Goal: Task Accomplishment & Management: Manage account settings

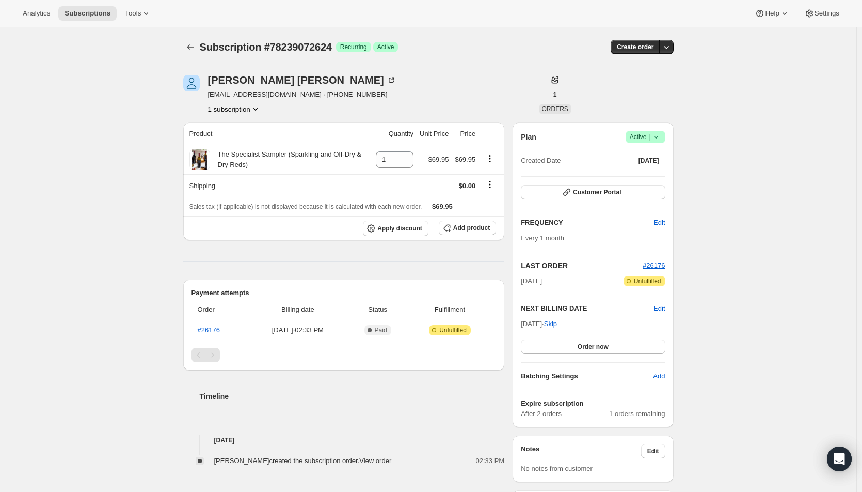
click at [615, 346] on button "Order now" at bounding box center [593, 346] width 144 height 14
click at [615, 346] on span "Click to confirm" at bounding box center [592, 346] width 47 height 8
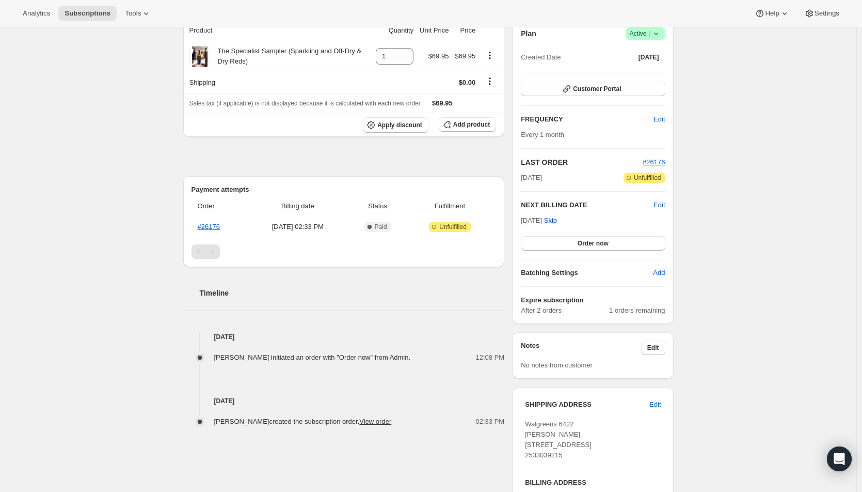
scroll to position [155, 0]
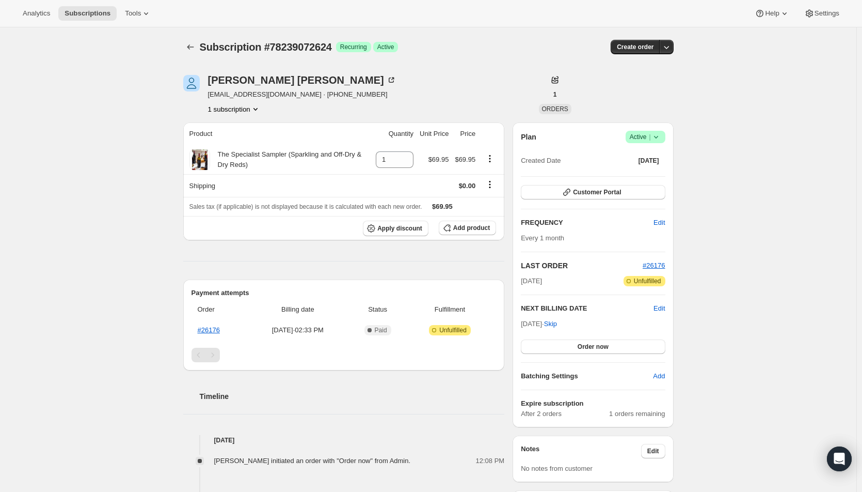
click at [227, 76] on div "Steven Watson" at bounding box center [302, 80] width 188 height 10
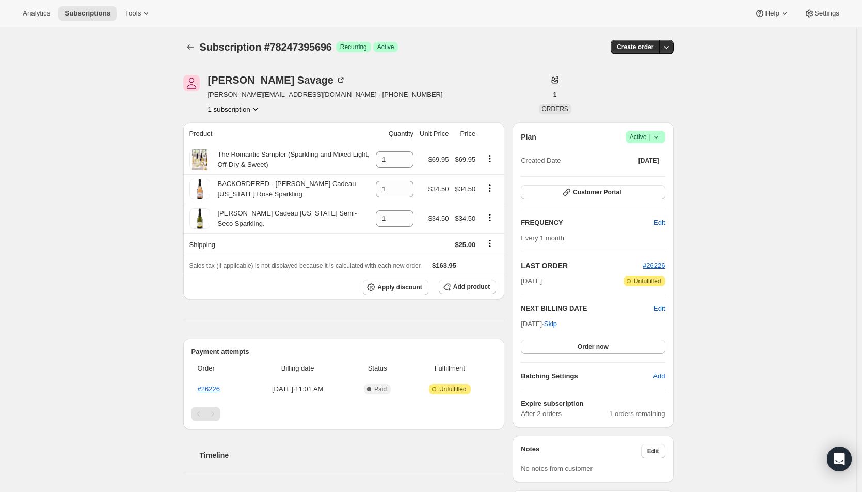
click at [594, 342] on span "Order now" at bounding box center [593, 346] width 31 height 8
click at [595, 347] on span "Click to confirm" at bounding box center [592, 346] width 47 height 8
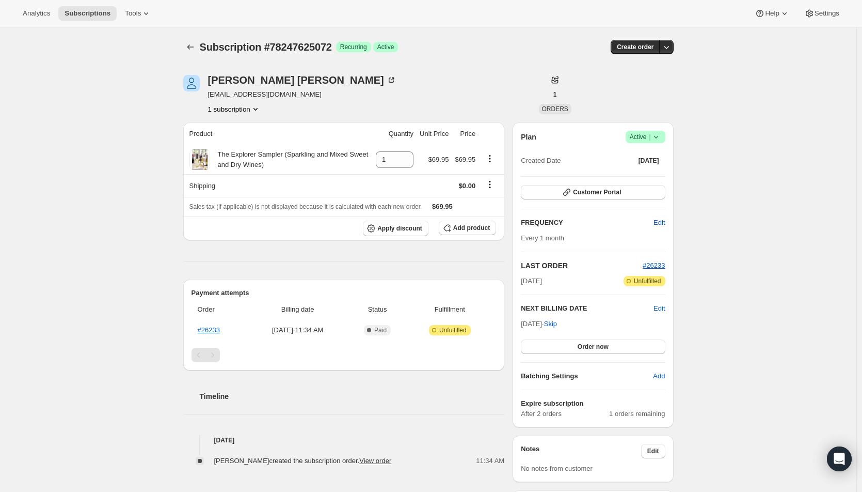
click at [569, 349] on button "Order now" at bounding box center [593, 346] width 144 height 14
click at [569, 349] on button "Click to confirm" at bounding box center [593, 346] width 144 height 14
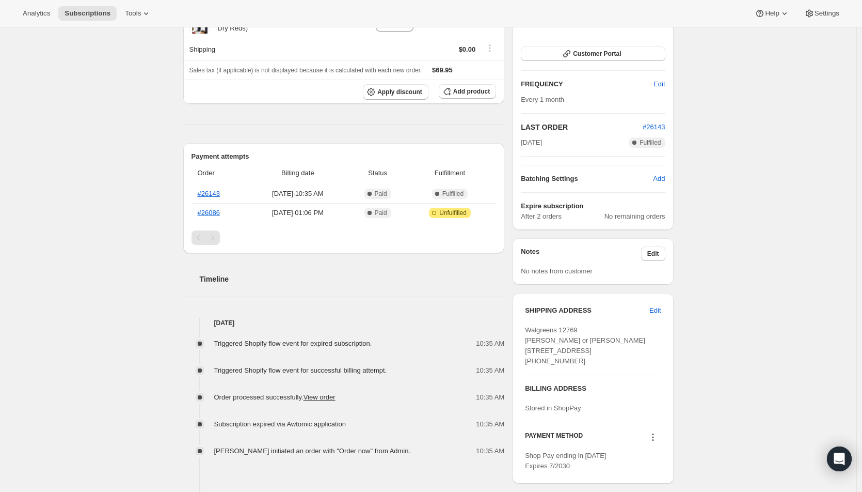
scroll to position [155, 0]
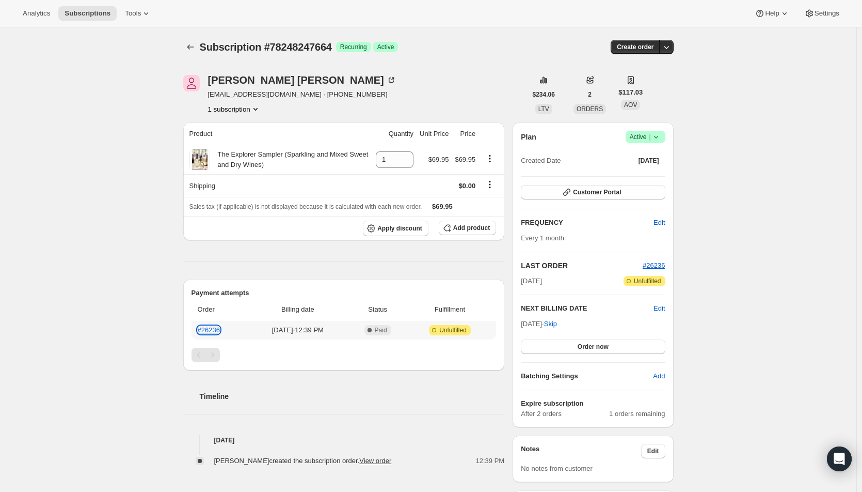
click at [215, 327] on link "#26236" at bounding box center [209, 330] width 22 height 8
click at [556, 347] on button "Order now" at bounding box center [593, 346] width 144 height 14
click at [556, 347] on button "Click to confirm" at bounding box center [593, 346] width 144 height 14
click at [551, 345] on button "Order now" at bounding box center [593, 346] width 144 height 14
click at [551, 345] on button "Click to confirm" at bounding box center [593, 346] width 144 height 14
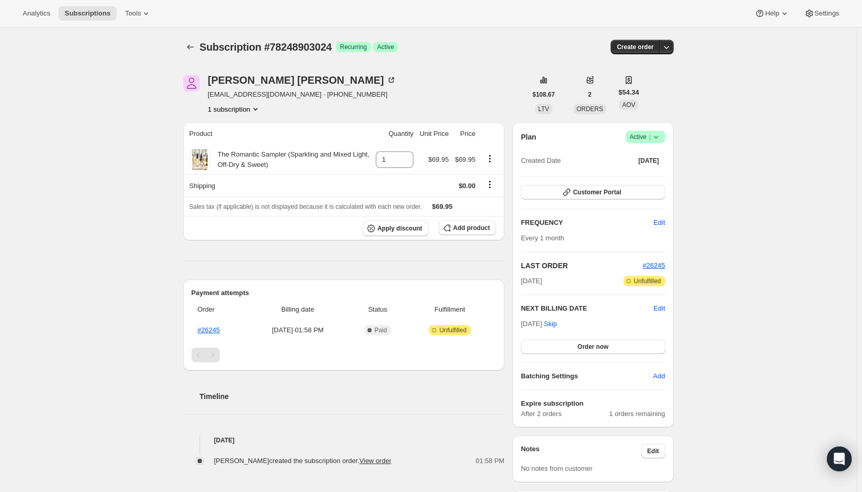
click at [589, 344] on span "Order now" at bounding box center [593, 346] width 31 height 8
click at [589, 344] on span "Click to confirm" at bounding box center [592, 346] width 47 height 8
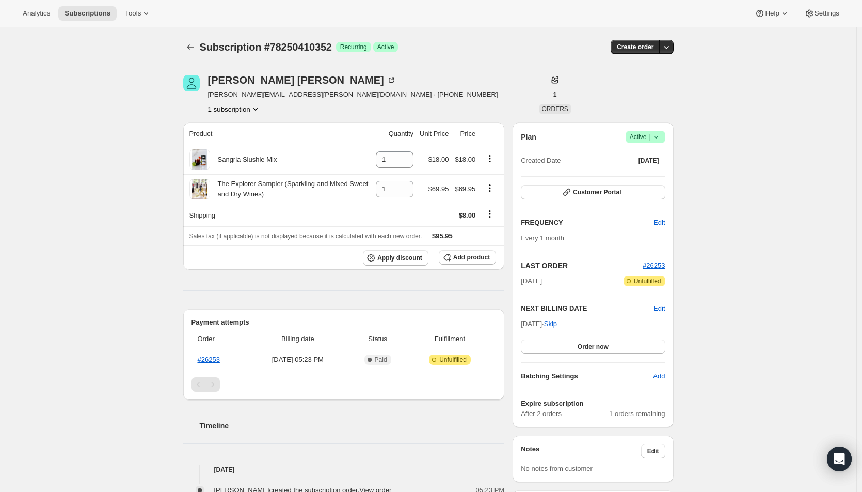
click at [661, 307] on span "Edit" at bounding box center [659, 308] width 11 height 10
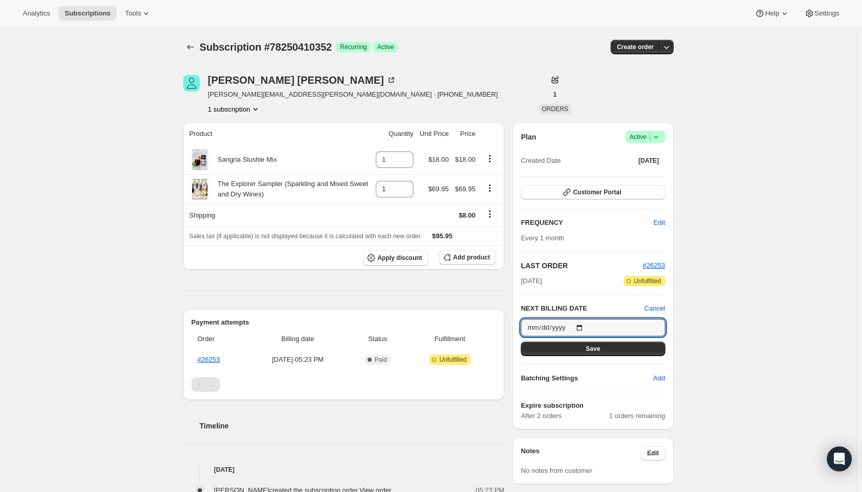
click at [583, 328] on input "2025-09-21" at bounding box center [593, 328] width 144 height 18
type input "2025-09-08"
click at [579, 347] on button "Save" at bounding box center [593, 348] width 144 height 14
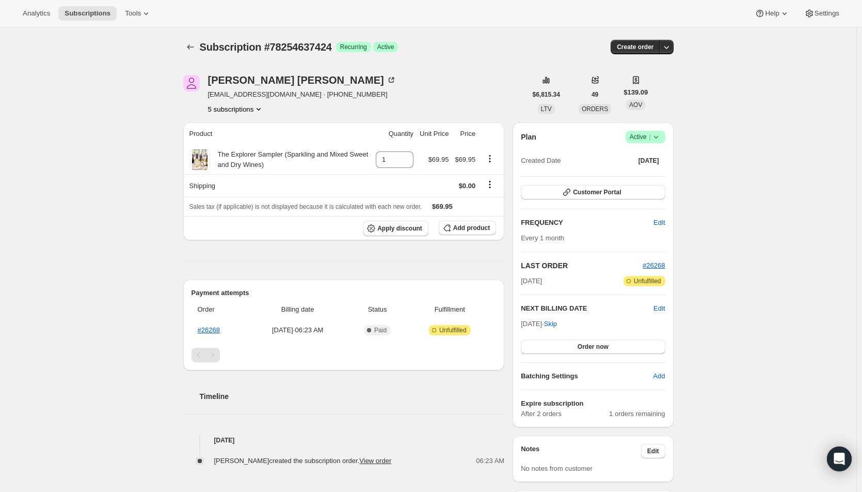
click at [665, 309] on span "Edit" at bounding box center [659, 308] width 11 height 10
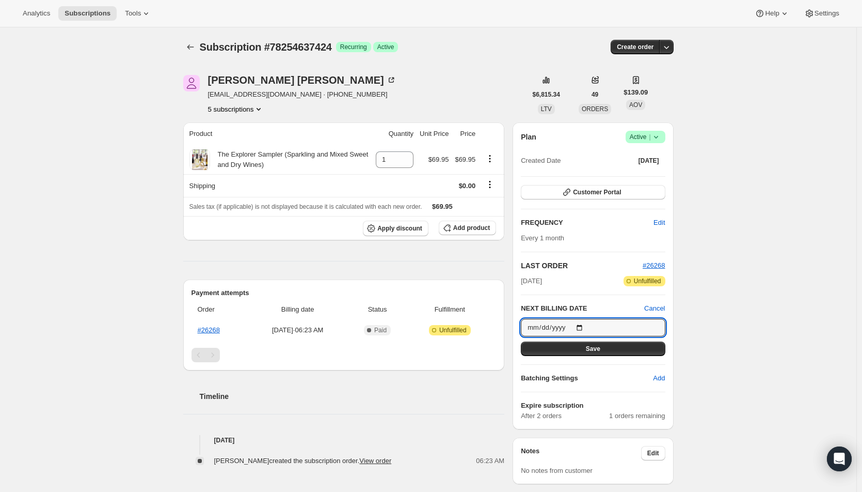
click at [584, 328] on input "2025-09-21" at bounding box center [593, 328] width 144 height 18
type input "2025-09-02"
click at [600, 345] on span "Save" at bounding box center [593, 348] width 14 height 8
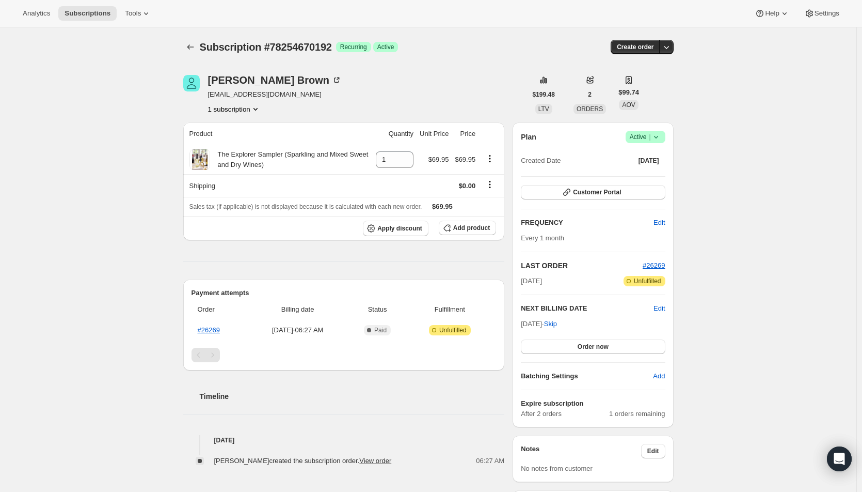
click at [669, 309] on div "Plan Success Active | Created Date [DATE] Customer Portal FREQUENCY Edit Every …" at bounding box center [593, 274] width 161 height 305
click at [665, 309] on span "Edit" at bounding box center [659, 308] width 11 height 10
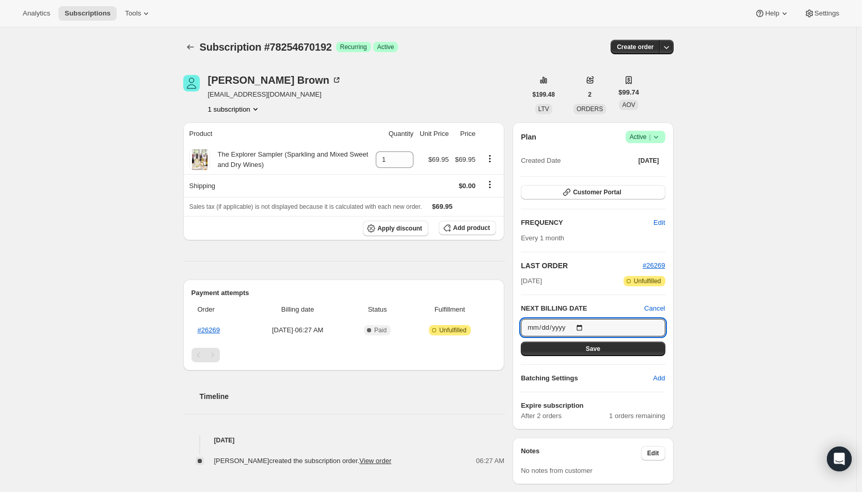
click at [581, 328] on input "[DATE]" at bounding box center [593, 328] width 144 height 18
type input "[DATE]"
click at [600, 351] on span "Save" at bounding box center [593, 348] width 14 height 8
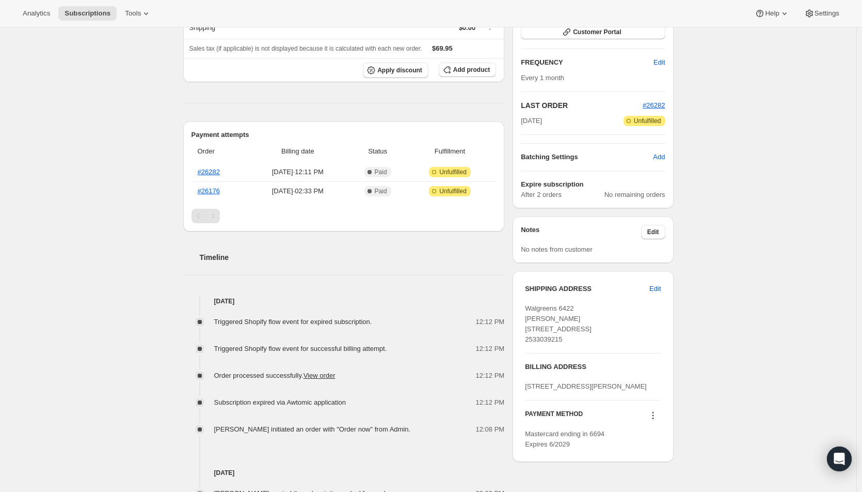
scroll to position [63, 0]
